Goal: Information Seeking & Learning: Find specific fact

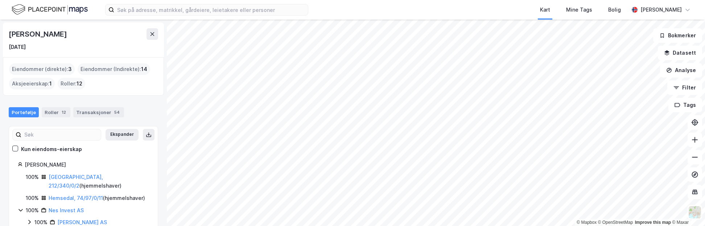
scroll to position [34, 0]
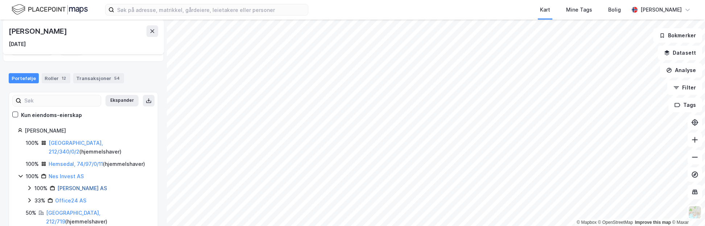
click at [73, 185] on link "[PERSON_NAME] AS" at bounding box center [82, 188] width 50 height 6
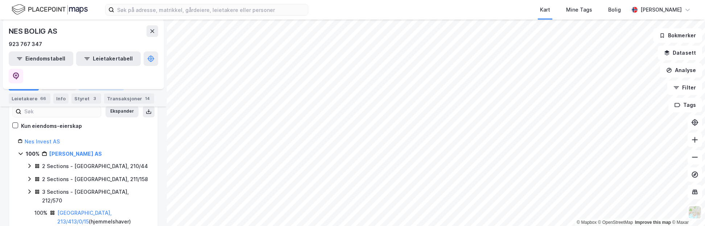
scroll to position [145, 0]
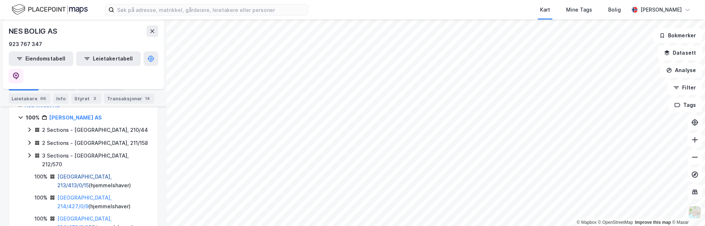
click at [84, 174] on link "[GEOGRAPHIC_DATA], 213/413/0/15" at bounding box center [84, 181] width 54 height 15
